Goal: Find specific page/section: Find specific page/section

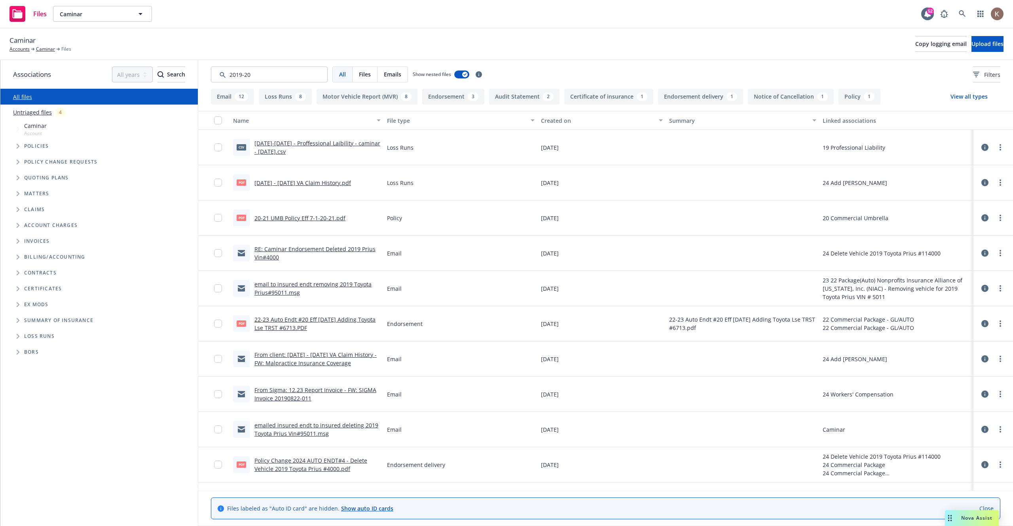
click at [474, 40] on div "Caminar Accounts Caminar Files Copy logging email Upload files" at bounding box center [506, 43] width 994 height 17
